Goal: Check status: Check status

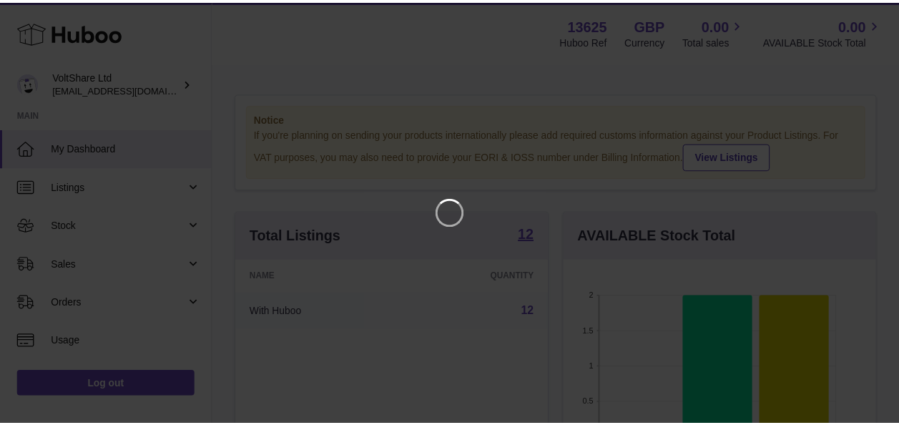
scroll to position [223, 316]
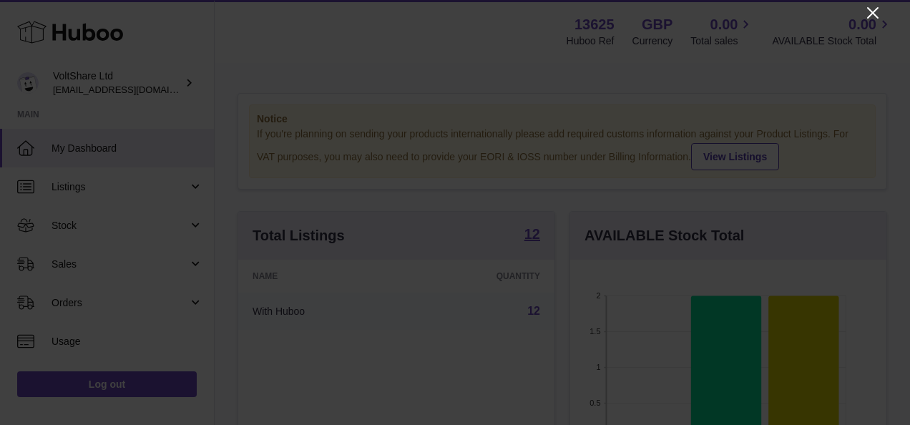
click at [871, 16] on icon "Close" at bounding box center [872, 12] width 17 height 17
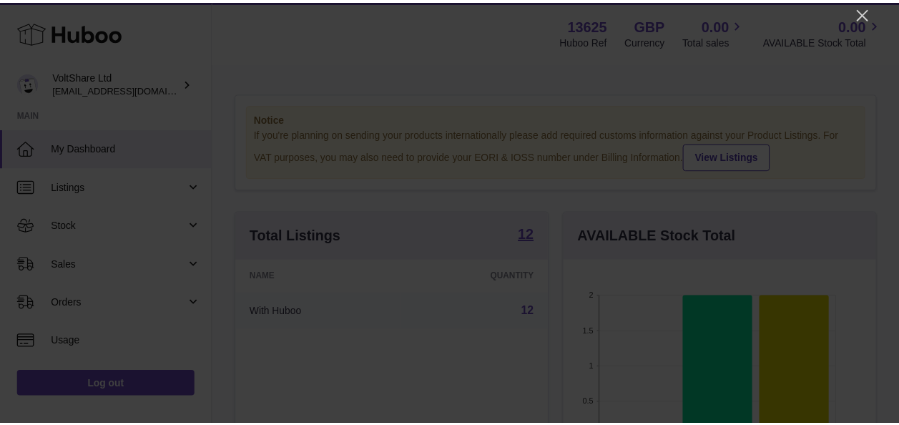
scroll to position [715203, 715115]
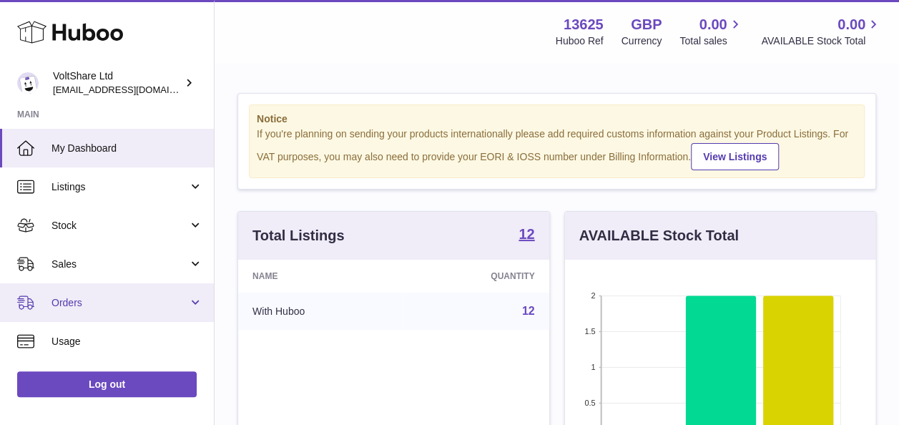
click at [127, 305] on span "Orders" at bounding box center [120, 303] width 137 height 14
click at [88, 300] on span "Orders" at bounding box center [120, 303] width 137 height 14
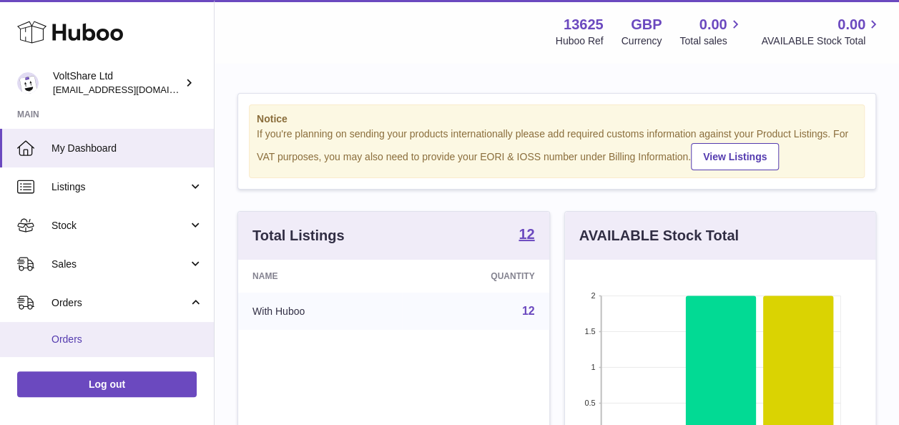
click at [80, 335] on span "Orders" at bounding box center [128, 340] width 152 height 14
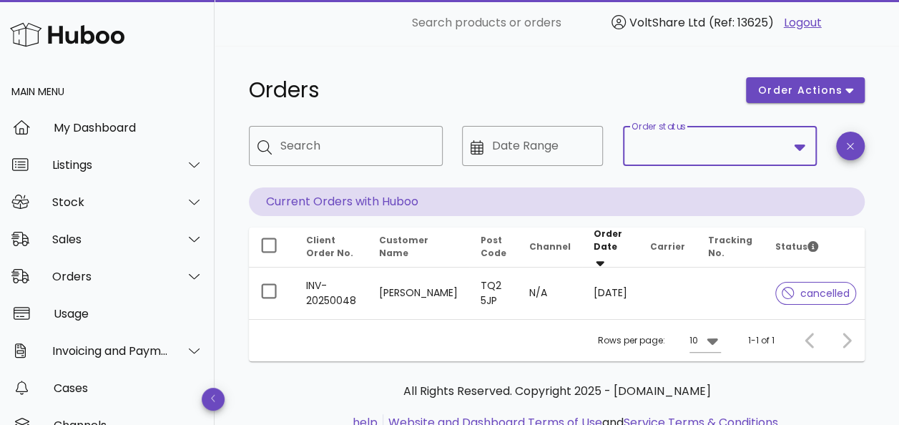
click at [777, 154] on input "Order status" at bounding box center [710, 146] width 157 height 23
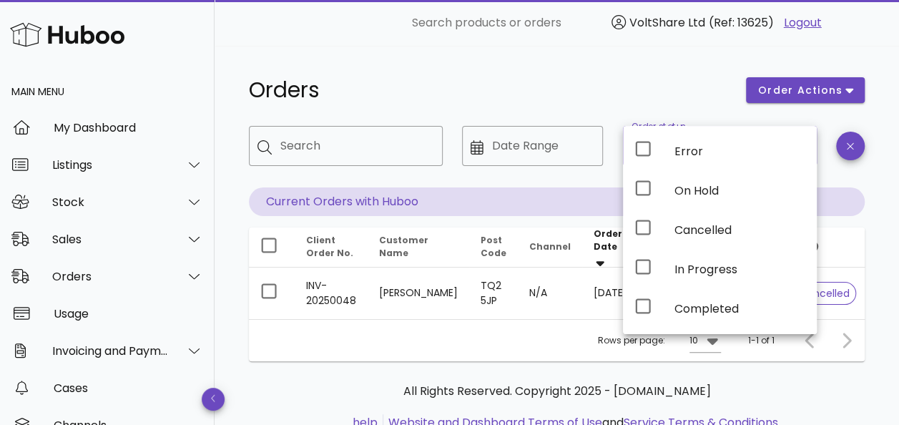
scroll to position [46, 0]
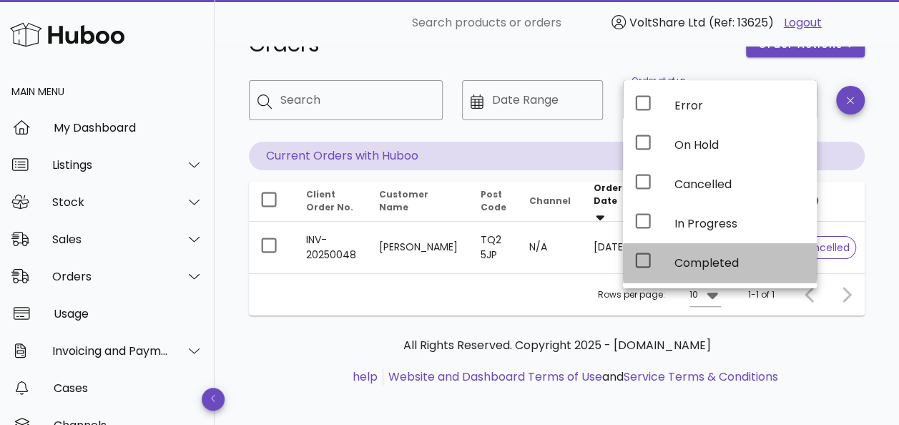
click at [705, 259] on div "Completed" at bounding box center [740, 263] width 131 height 14
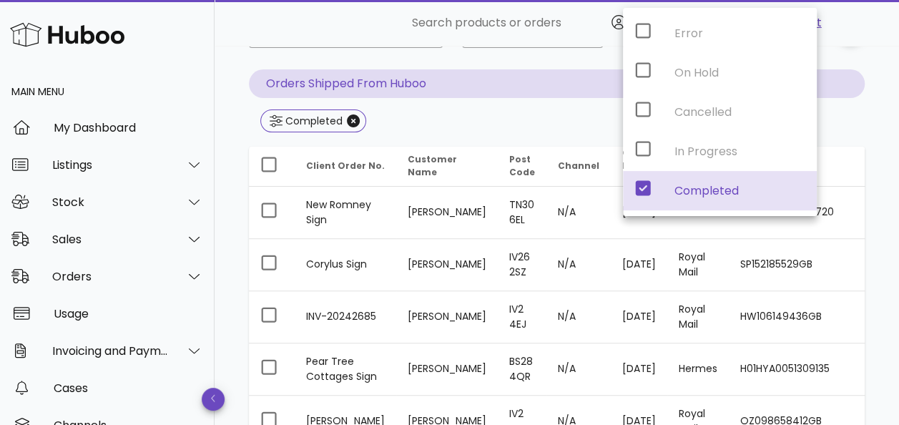
scroll to position [60, 0]
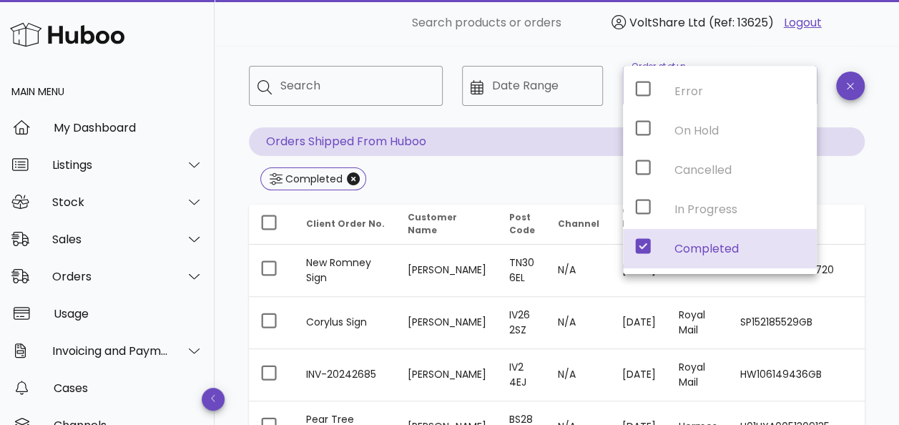
click at [479, 177] on div "Completed" at bounding box center [557, 180] width 616 height 26
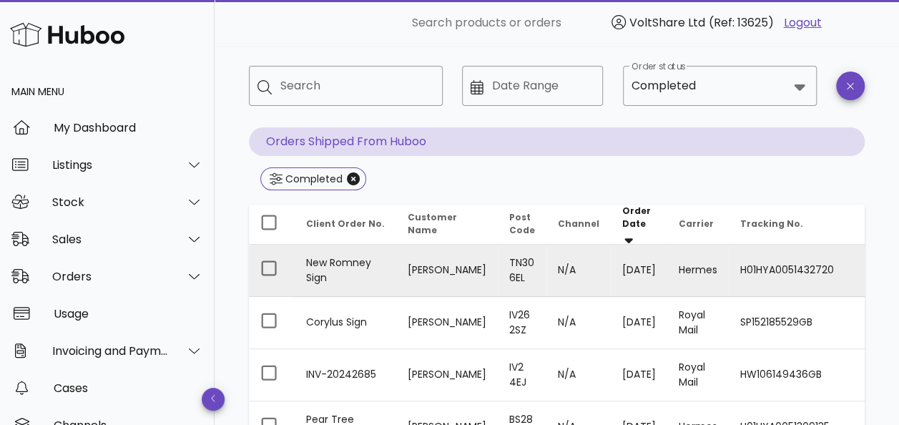
click at [679, 255] on td "Hermes" at bounding box center [698, 271] width 62 height 52
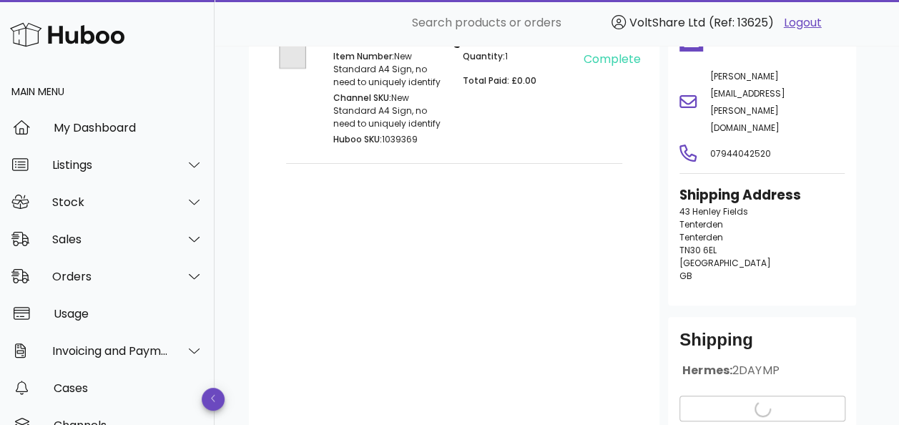
scroll to position [207, 0]
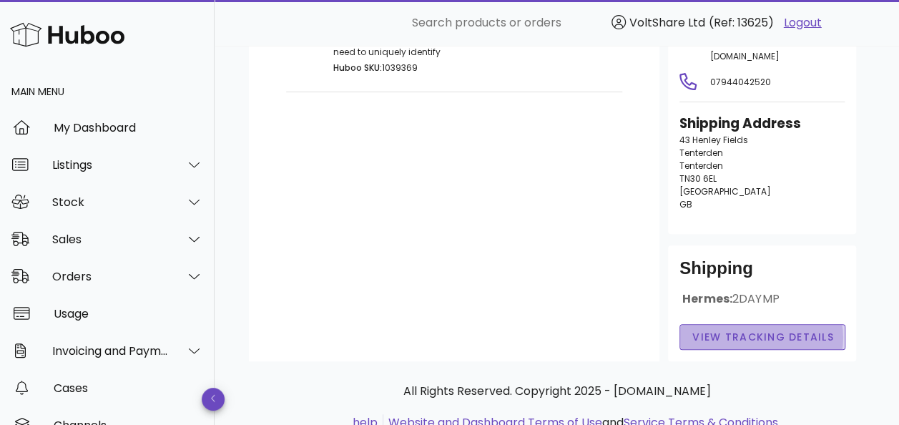
click at [757, 330] on span "View Tracking details" at bounding box center [763, 337] width 142 height 15
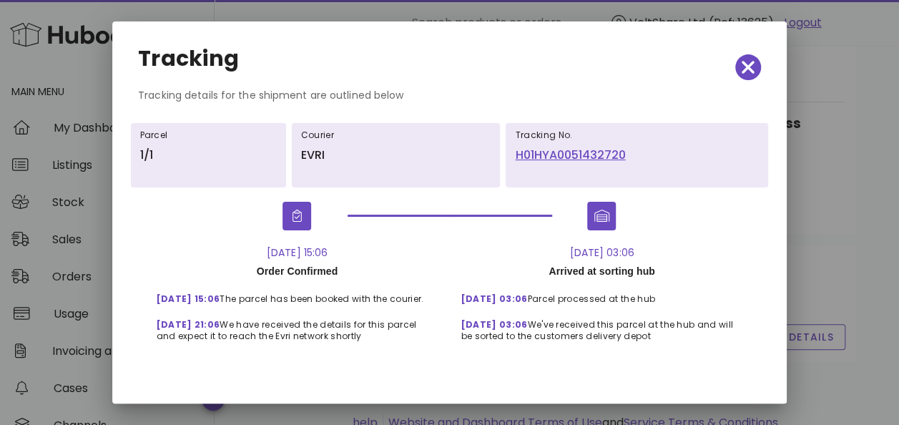
click at [611, 156] on link "H01HYA0051432720" at bounding box center [637, 155] width 244 height 17
click at [742, 68] on icon "button" at bounding box center [748, 67] width 13 height 20
